Goal: Navigation & Orientation: Go to known website

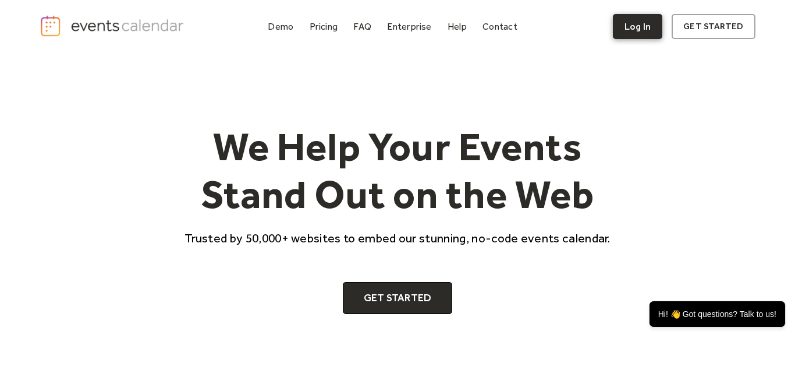
click at [649, 20] on link "Log In" at bounding box center [637, 26] width 49 height 25
click at [634, 22] on link "Log In" at bounding box center [637, 26] width 49 height 25
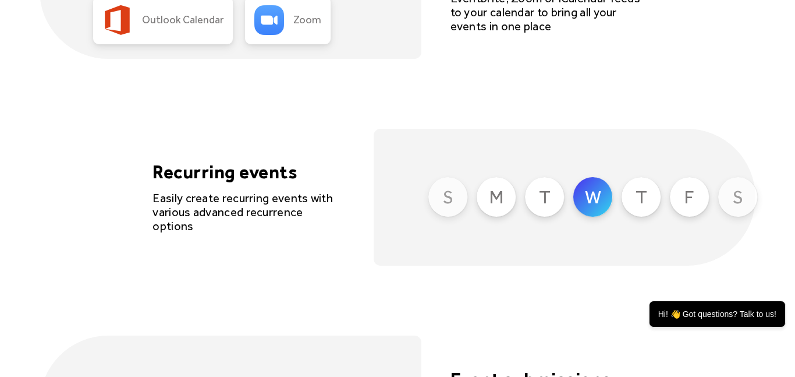
scroll to position [3064, 0]
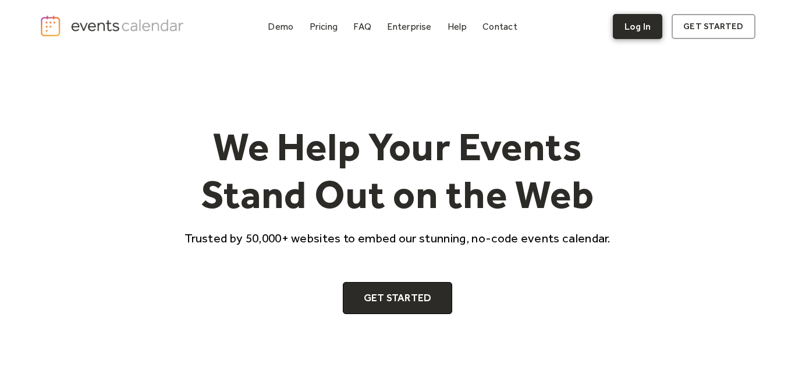
click at [643, 32] on link "Log In" at bounding box center [637, 26] width 49 height 25
